Goal: Task Accomplishment & Management: Use online tool/utility

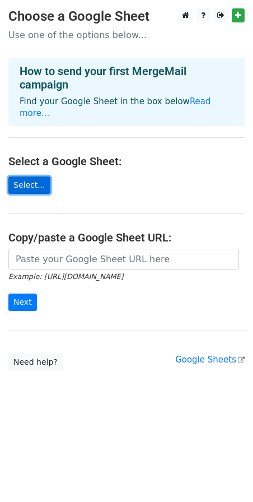
click at [26, 176] on link "Select..." at bounding box center [29, 184] width 42 height 17
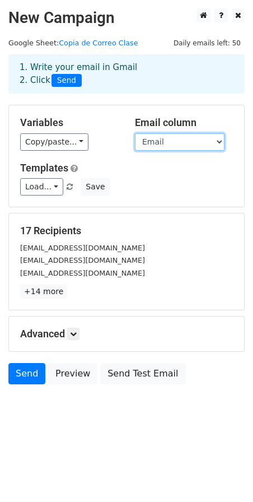
click at [169, 136] on select "Email Nombre Población Cita Fecha Empresa Puesto Sueldo" at bounding box center [180, 141] width 90 height 17
click at [170, 135] on select "Email Nombre Población Cita Fecha Empresa Puesto Sueldo" at bounding box center [180, 141] width 90 height 17
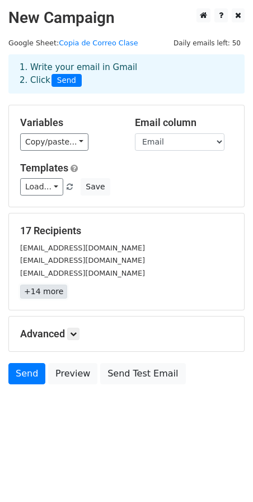
click at [43, 292] on link "+14 more" at bounding box center [43, 292] width 47 height 14
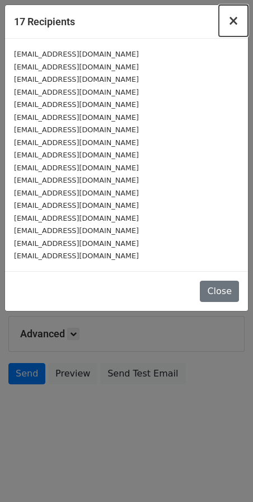
click at [230, 15] on span "×" at bounding box center [233, 21] width 11 height 16
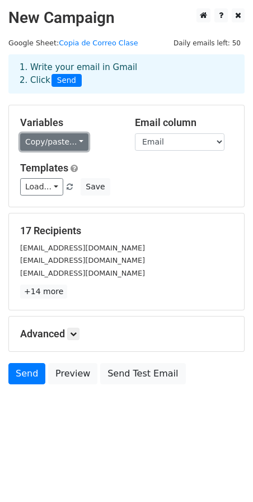
click at [54, 148] on link "Copy/paste..." at bounding box center [54, 141] width 68 height 17
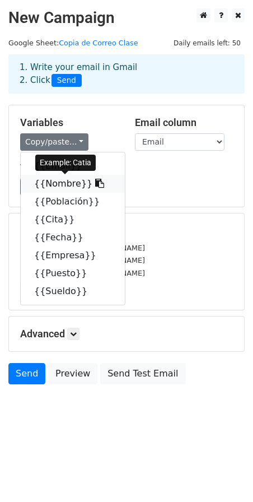
click at [44, 180] on link "{{Nombre}}" at bounding box center [73, 184] width 104 height 18
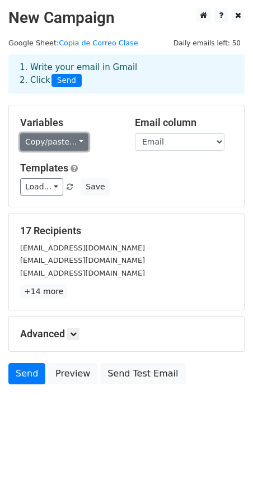
click at [76, 141] on link "Copy/paste..." at bounding box center [54, 141] width 68 height 17
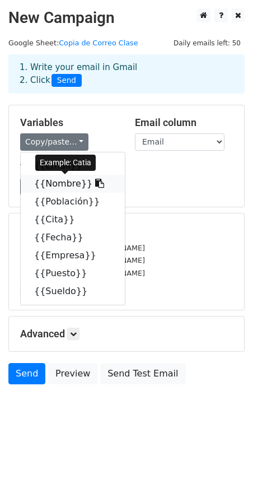
click at [70, 183] on link "{{Nombre}}" at bounding box center [73, 184] width 104 height 18
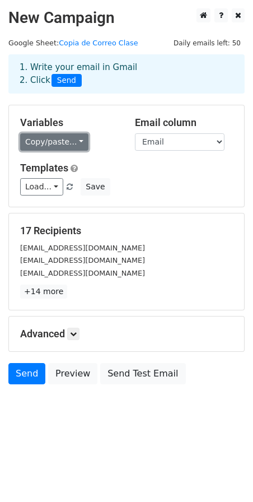
click at [41, 143] on link "Copy/paste..." at bounding box center [54, 141] width 68 height 17
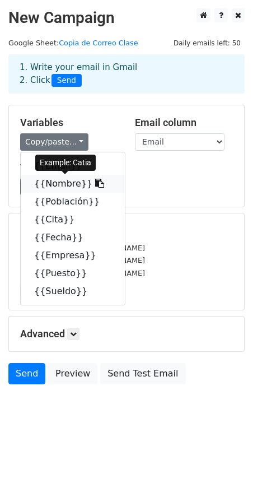
click at [95, 183] on icon at bounding box center [99, 183] width 9 height 9
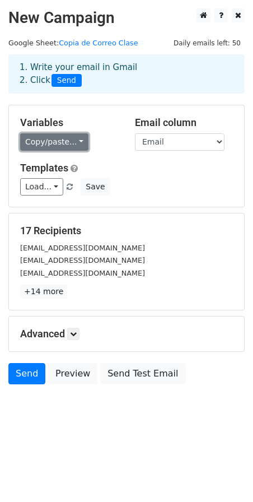
click at [59, 137] on link "Copy/paste..." at bounding box center [54, 141] width 68 height 17
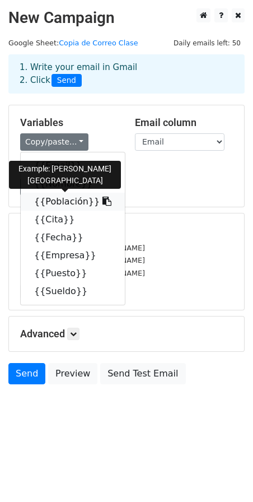
click at [39, 199] on link "{{Población}}" at bounding box center [73, 202] width 104 height 18
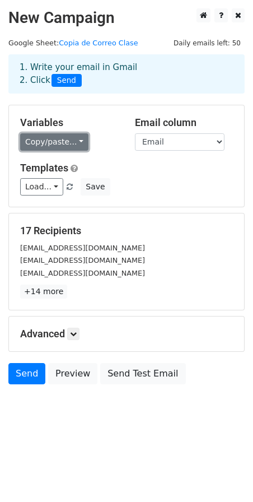
click at [58, 143] on link "Copy/paste..." at bounding box center [54, 141] width 68 height 17
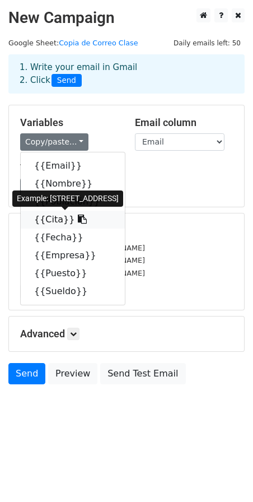
click at [48, 217] on link "{{Cita}}" at bounding box center [73, 220] width 104 height 18
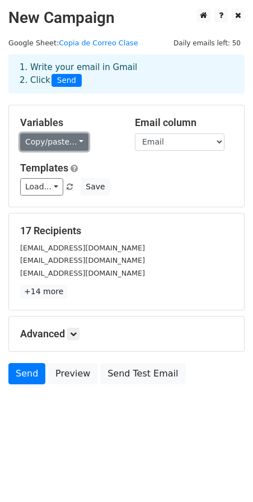
click at [63, 144] on link "Copy/paste..." at bounding box center [54, 141] width 68 height 17
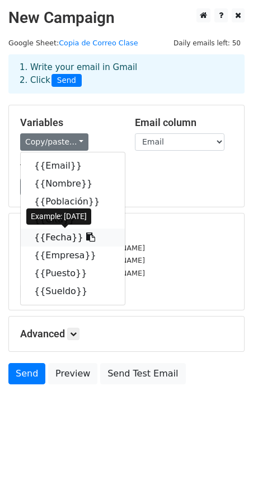
click at [42, 238] on link "{{Fecha}}" at bounding box center [73, 238] width 104 height 18
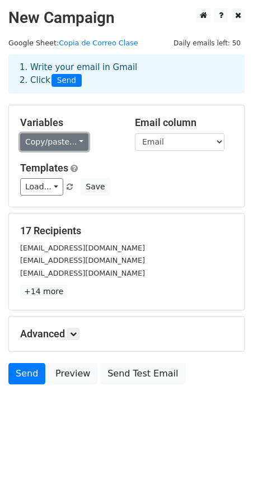
click at [60, 147] on link "Copy/paste..." at bounding box center [54, 141] width 68 height 17
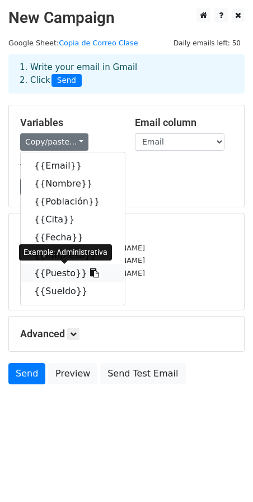
click at [50, 274] on link "{{Puesto}}" at bounding box center [73, 273] width 104 height 18
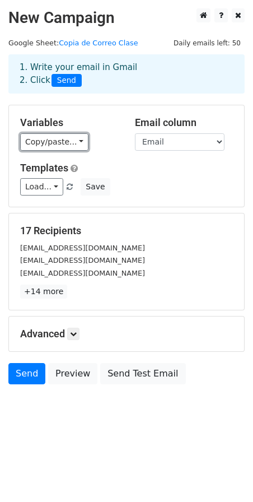
click at [34, 131] on div "Variables Copy/paste... {{Email}} {{Nombre}} {{Población}} {{Cita}} {{Fecha}} {…" at bounding box center [69, 133] width 115 height 34
click at [34, 142] on link "Copy/paste..." at bounding box center [54, 141] width 68 height 17
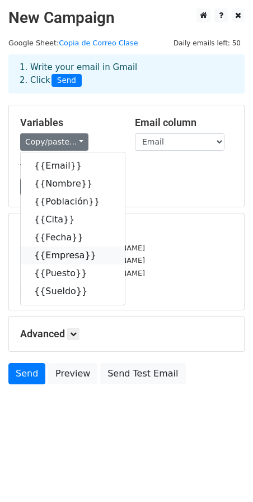
click at [48, 261] on link "{{Empresa}}" at bounding box center [73, 255] width 104 height 18
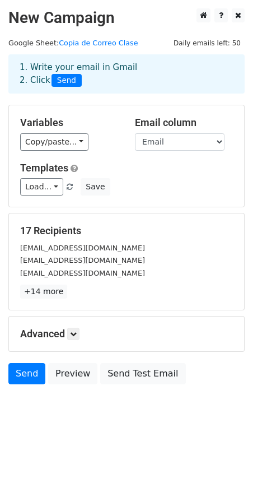
click at [49, 132] on div "Variables Copy/paste... {{Email}} {{Nombre}} {{Población}} {{Cita}} {{Fecha}} {…" at bounding box center [69, 133] width 115 height 34
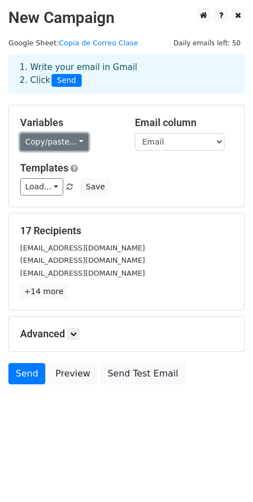
click at [47, 141] on link "Copy/paste..." at bounding box center [54, 141] width 68 height 17
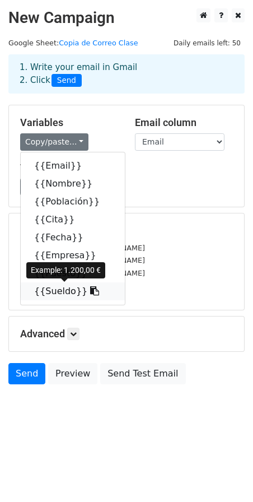
click at [46, 287] on link "{{Sueldo}}" at bounding box center [73, 291] width 104 height 18
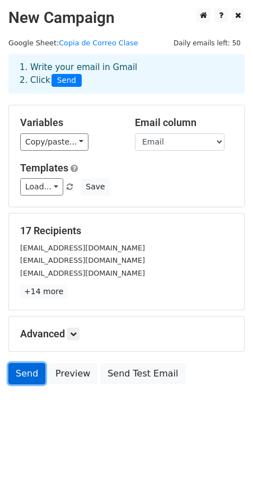
click at [17, 377] on link "Send" at bounding box center [26, 373] width 37 height 21
